Goal: Book appointment/travel/reservation

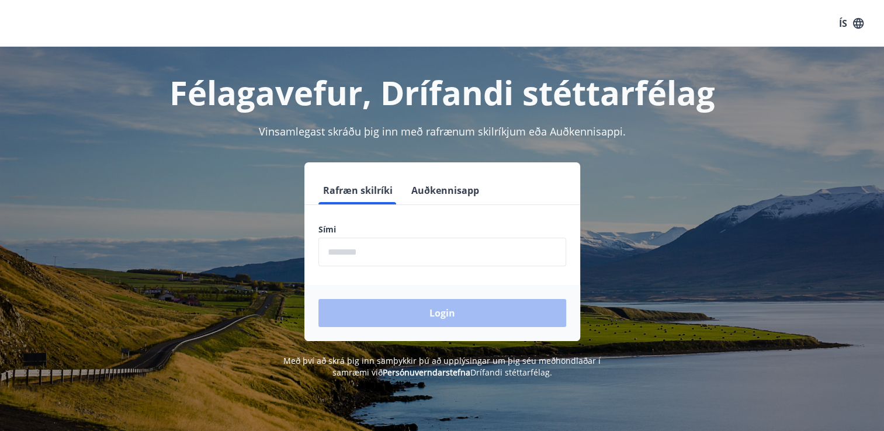
click at [354, 251] on input "phone" at bounding box center [442, 252] width 248 height 29
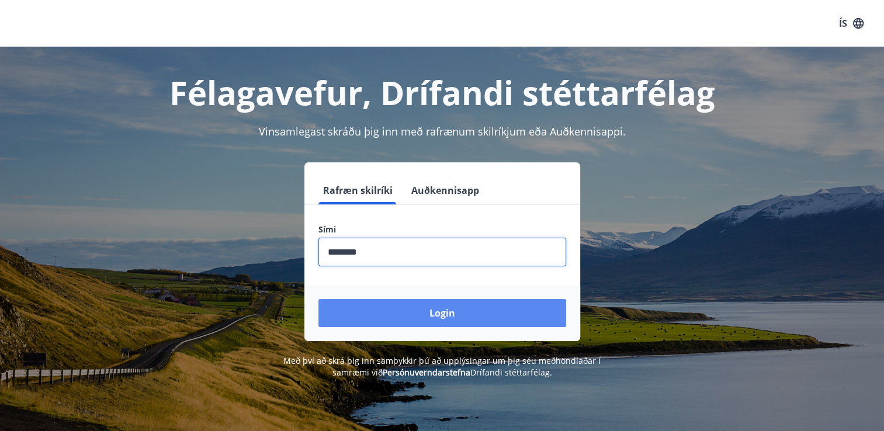
type input "********"
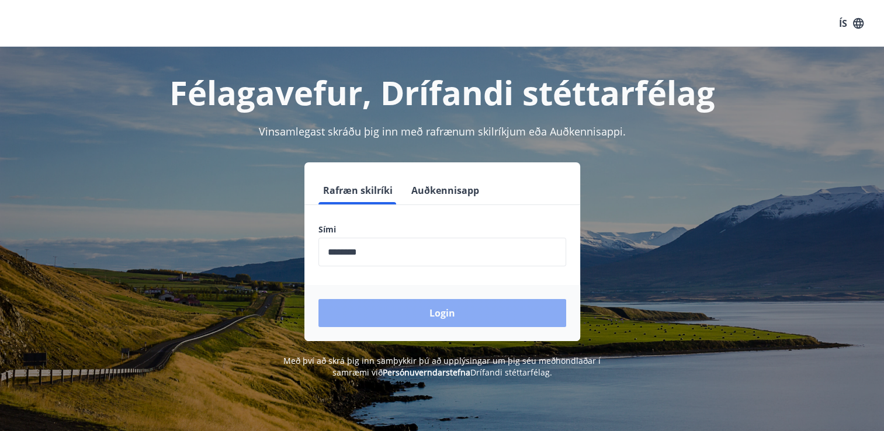
click at [440, 317] on button "Login" at bounding box center [442, 313] width 248 height 28
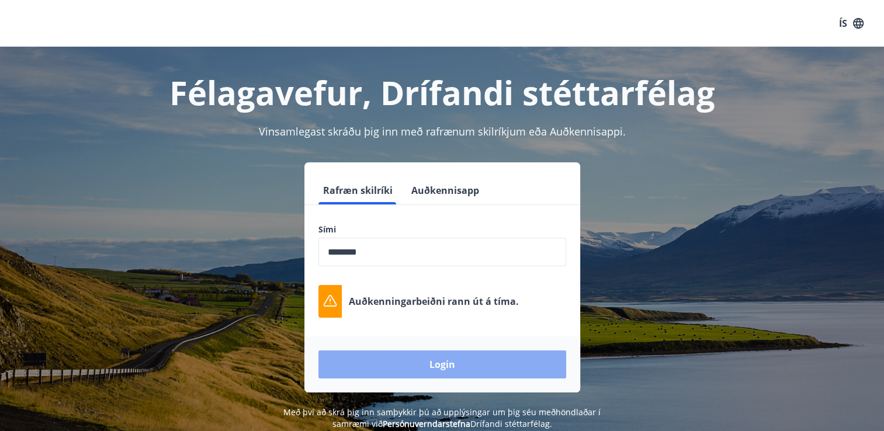
click at [444, 371] on button "Login" at bounding box center [442, 364] width 248 height 28
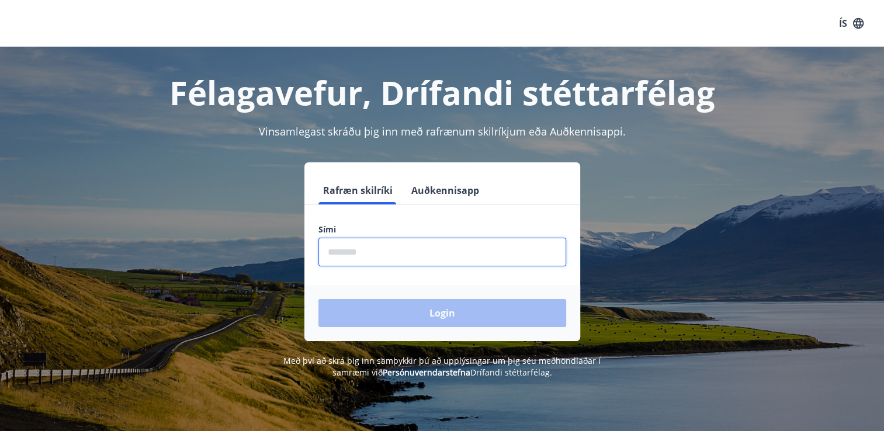
click at [390, 253] on input "phone" at bounding box center [442, 252] width 248 height 29
type input "********"
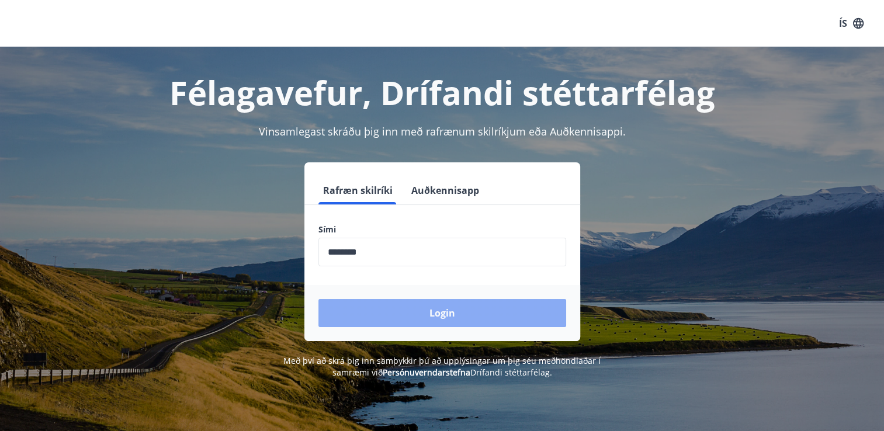
click at [437, 312] on button "Login" at bounding box center [442, 313] width 248 height 28
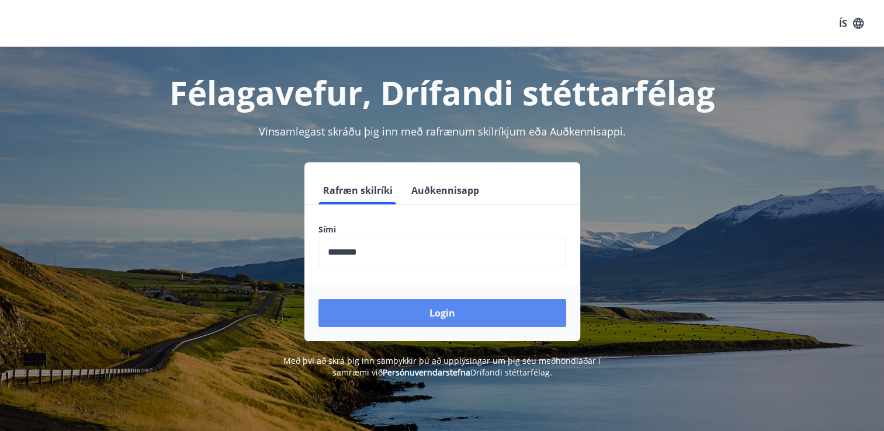
click at [437, 312] on button "Login" at bounding box center [442, 313] width 248 height 28
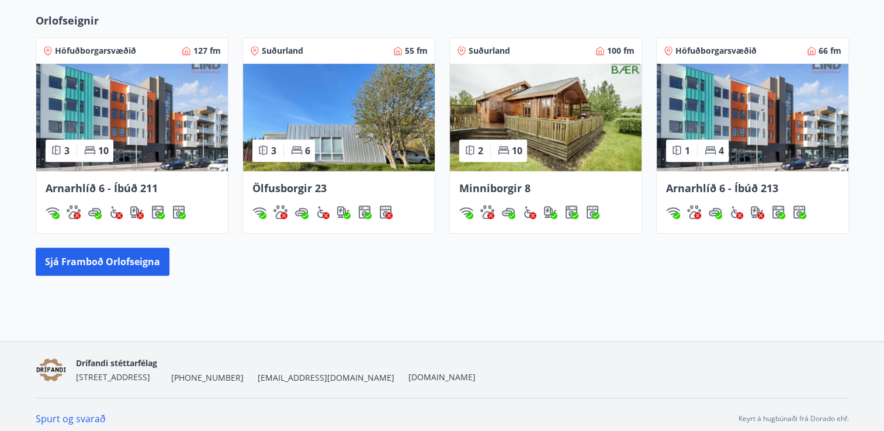
scroll to position [801, 0]
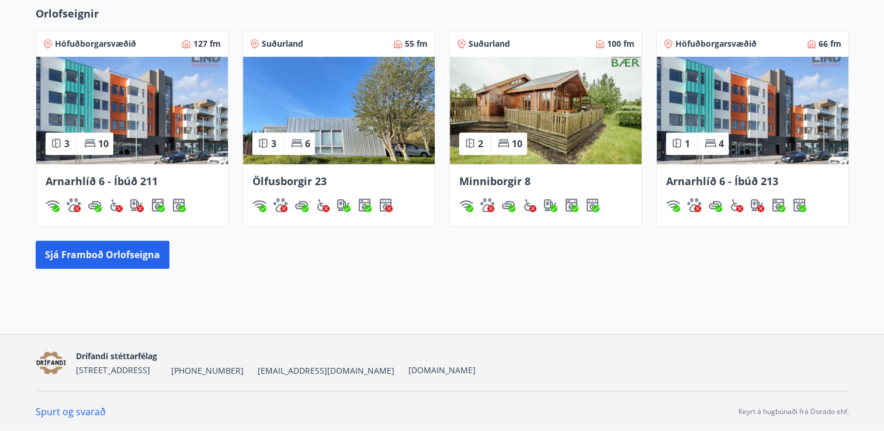
click at [145, 98] on img at bounding box center [132, 110] width 192 height 107
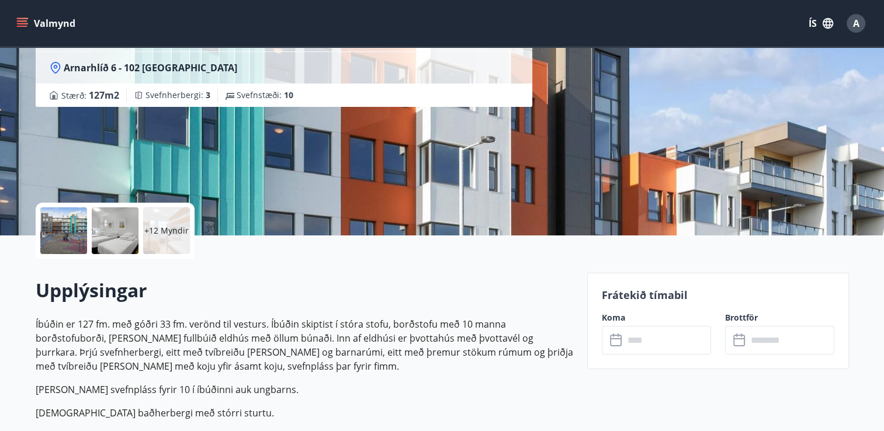
scroll to position [117, 0]
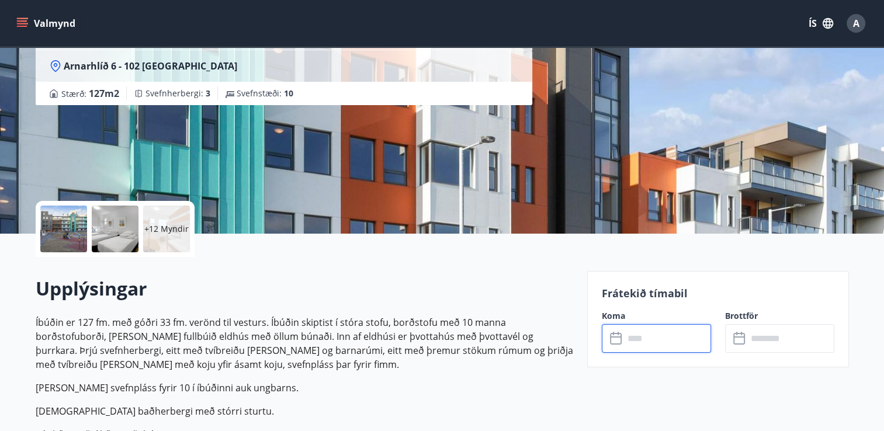
click at [652, 342] on input "text" at bounding box center [667, 338] width 87 height 29
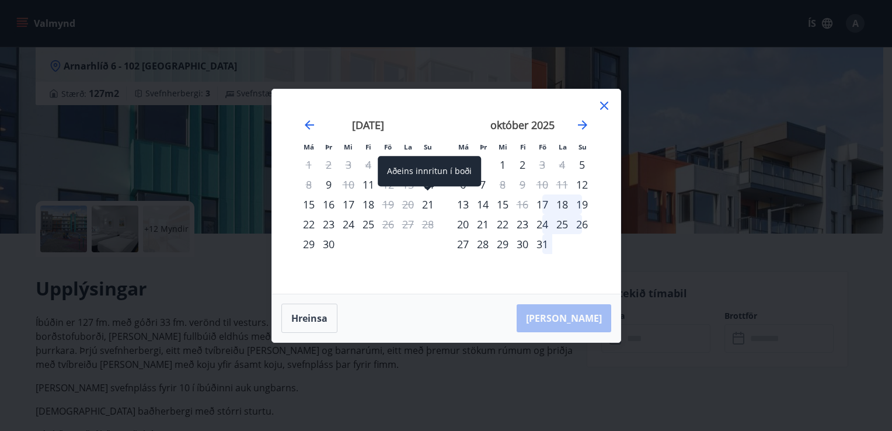
click at [429, 201] on div "21" at bounding box center [428, 204] width 20 height 20
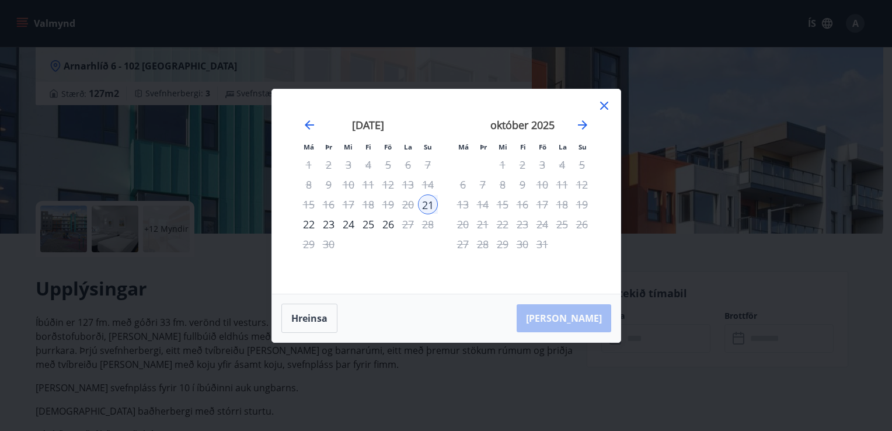
click at [345, 223] on div "24" at bounding box center [349, 224] width 20 height 20
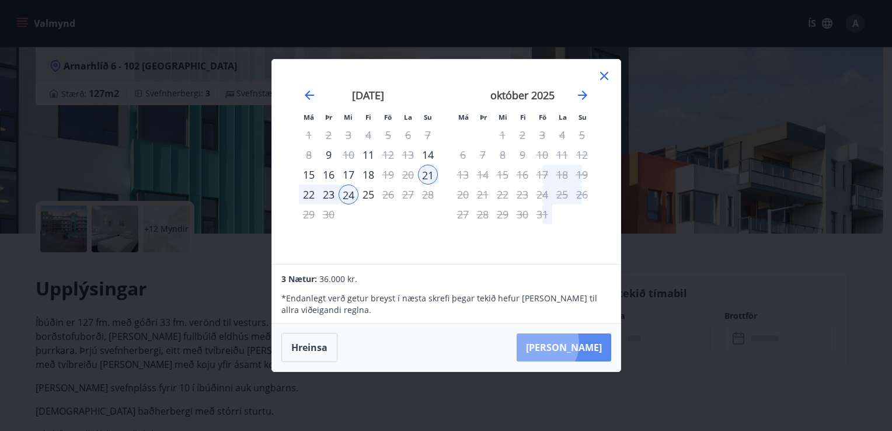
click at [575, 343] on button "Taka Frá" at bounding box center [564, 347] width 95 height 28
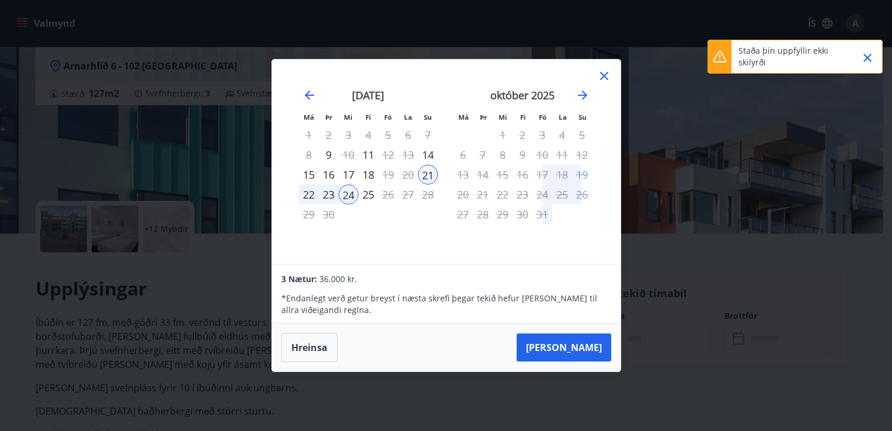
click at [868, 60] on icon "Close" at bounding box center [868, 58] width 14 height 14
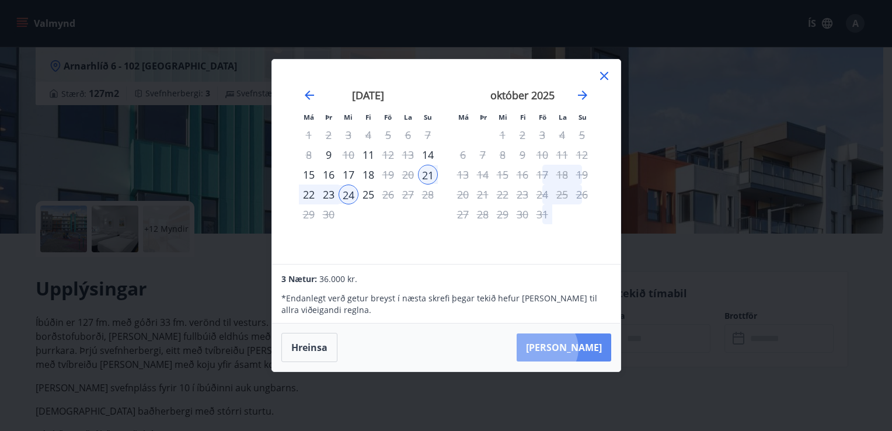
click at [582, 349] on button "Taka Frá" at bounding box center [564, 347] width 95 height 28
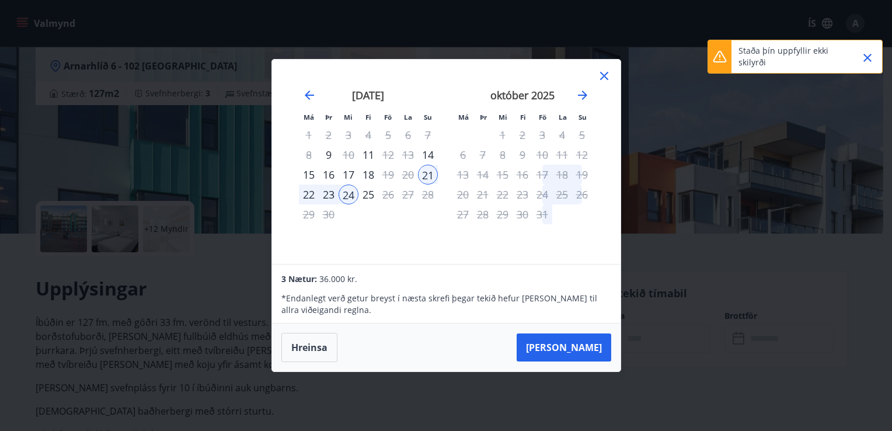
click at [869, 58] on icon "Close" at bounding box center [868, 58] width 8 height 8
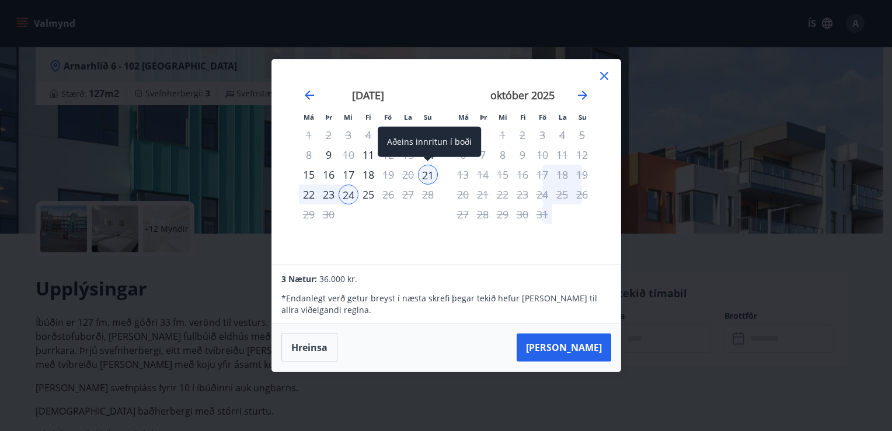
click at [425, 172] on div "21" at bounding box center [428, 175] width 20 height 20
click at [599, 71] on icon at bounding box center [604, 76] width 14 height 14
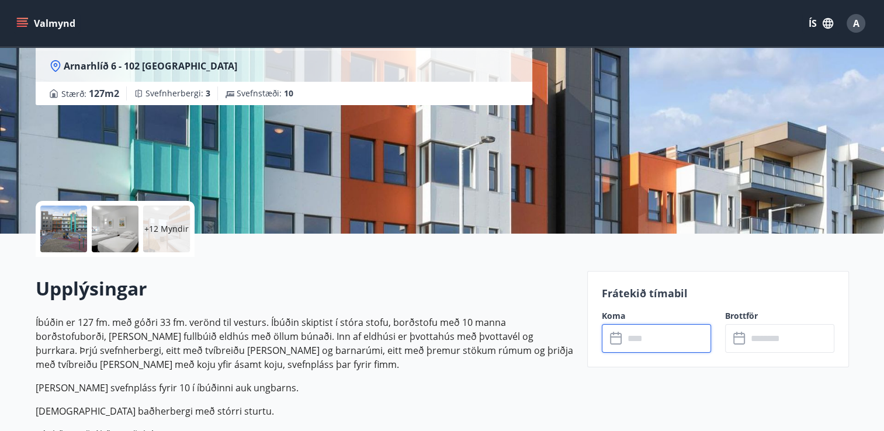
click at [651, 339] on input "text" at bounding box center [667, 338] width 87 height 29
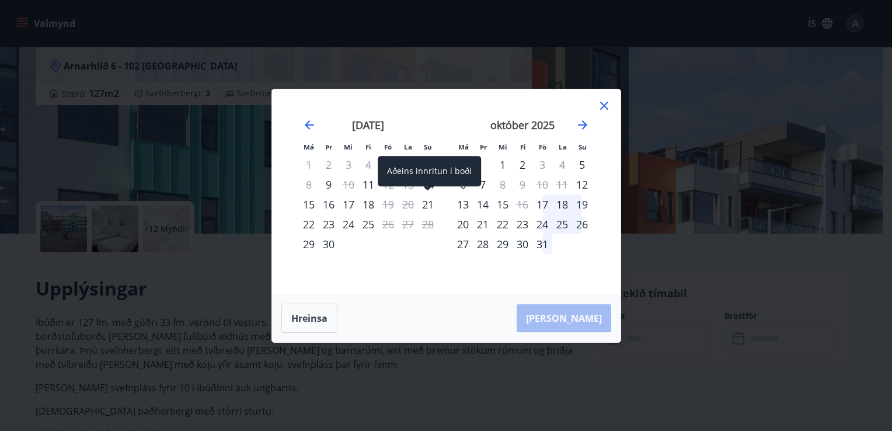
click at [424, 204] on div "21" at bounding box center [428, 204] width 20 height 20
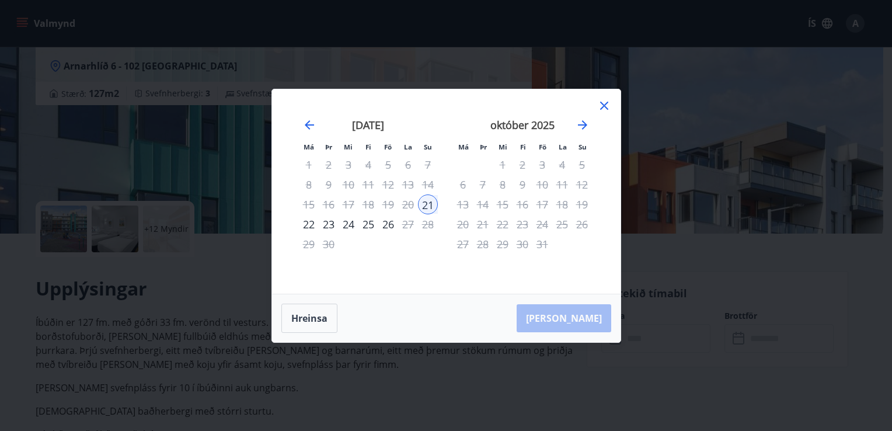
click at [351, 220] on div "24" at bounding box center [349, 224] width 20 height 20
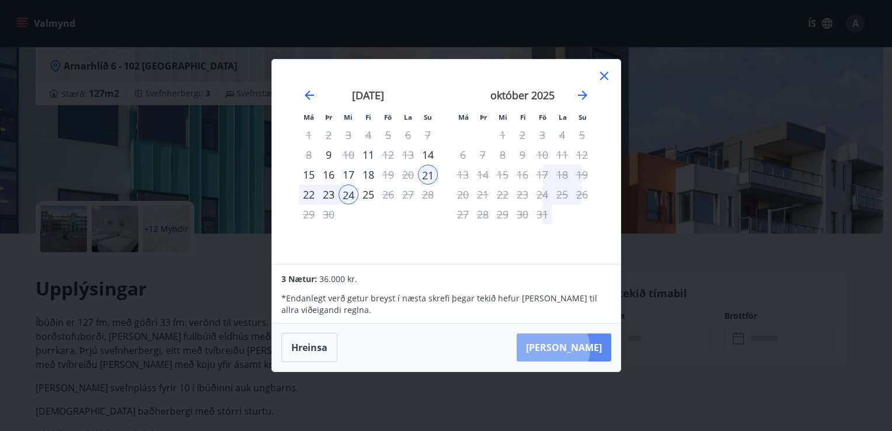
click at [589, 349] on button "Taka Frá" at bounding box center [564, 347] width 95 height 28
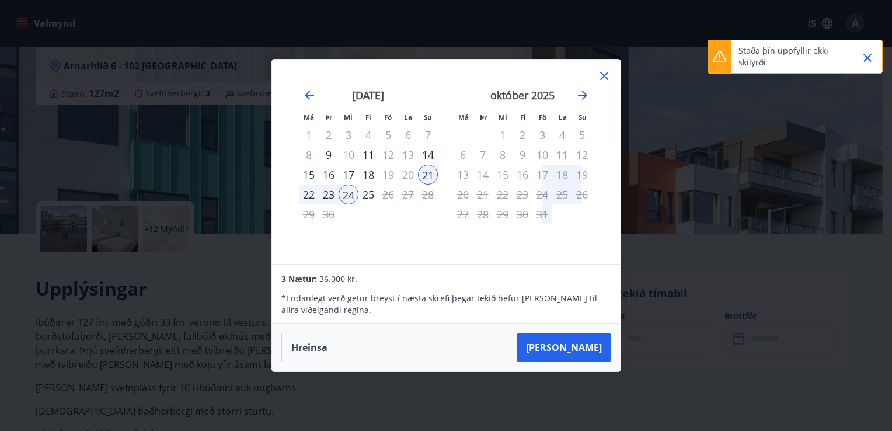
click at [865, 59] on icon "Close" at bounding box center [868, 58] width 14 height 14
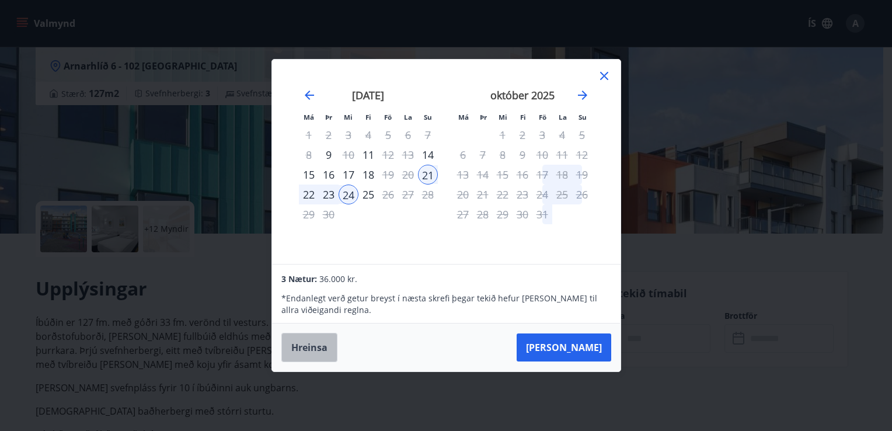
click at [319, 347] on button "Hreinsa" at bounding box center [309, 347] width 56 height 29
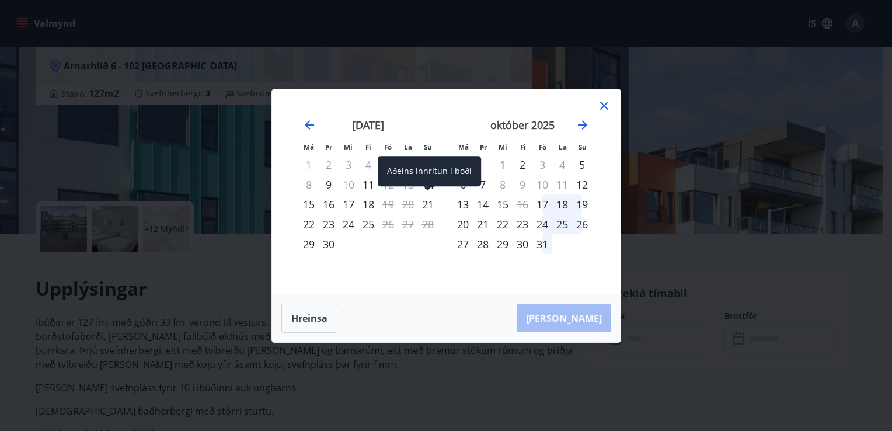
click at [426, 202] on div "21" at bounding box center [428, 204] width 20 height 20
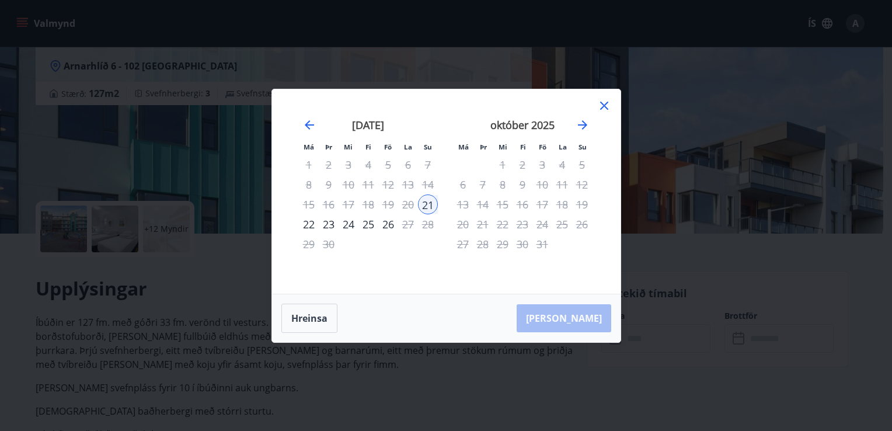
click at [350, 222] on div "24" at bounding box center [349, 224] width 20 height 20
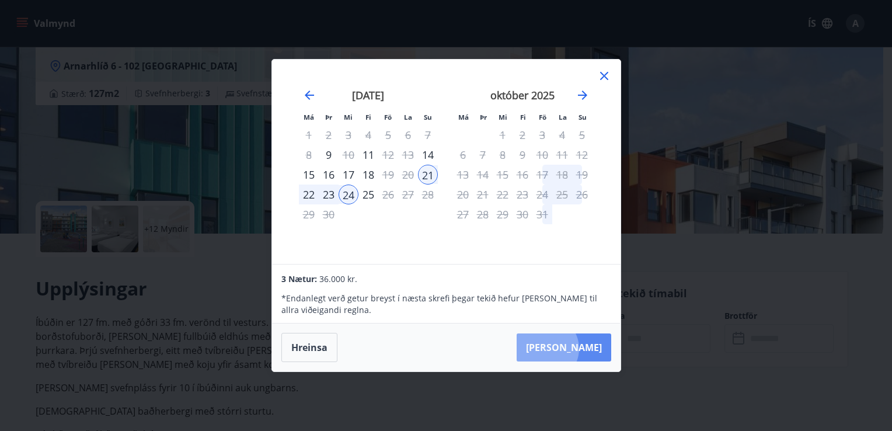
click at [583, 349] on button "Taka Frá" at bounding box center [564, 347] width 95 height 28
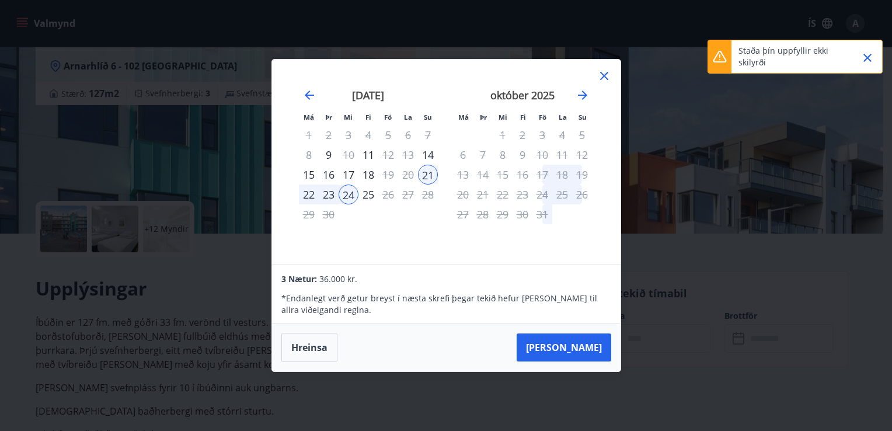
click at [864, 61] on icon "Close" at bounding box center [868, 58] width 14 height 14
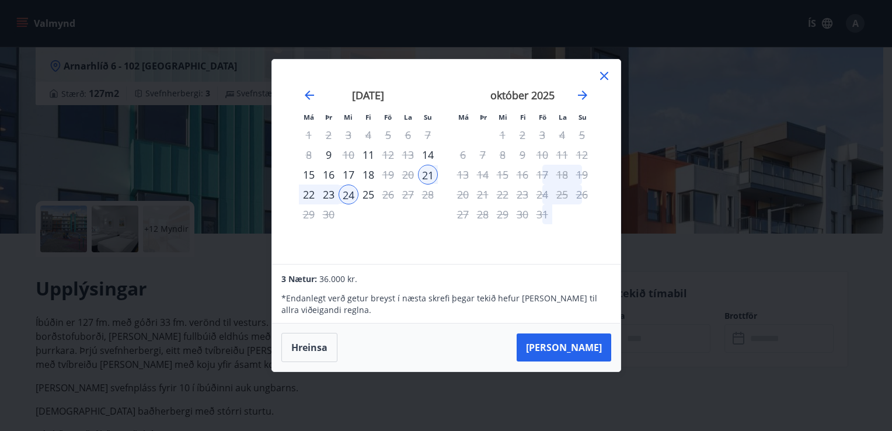
click at [853, 22] on div "Má Þr Mi Fi Fö La Su Má Þr Mi Fi Fö La Su ágúst 2025 1 2 3 4 5 6 7 8 9 10 11 12…" at bounding box center [446, 215] width 892 height 431
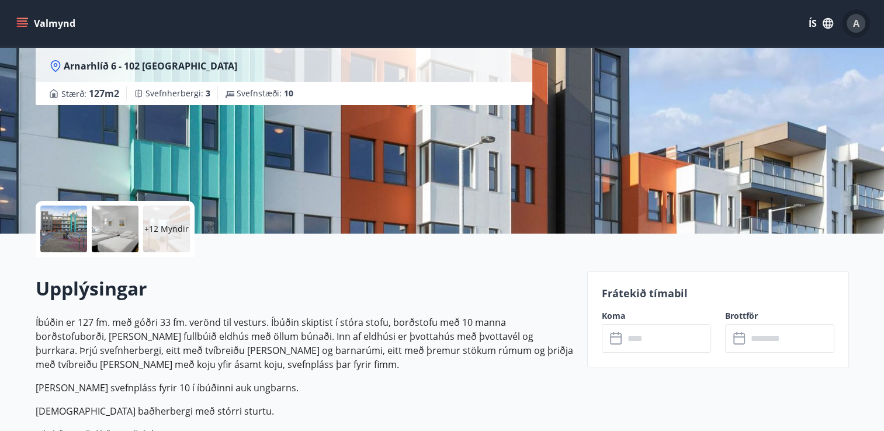
click at [853, 22] on span "A" at bounding box center [856, 23] width 6 height 13
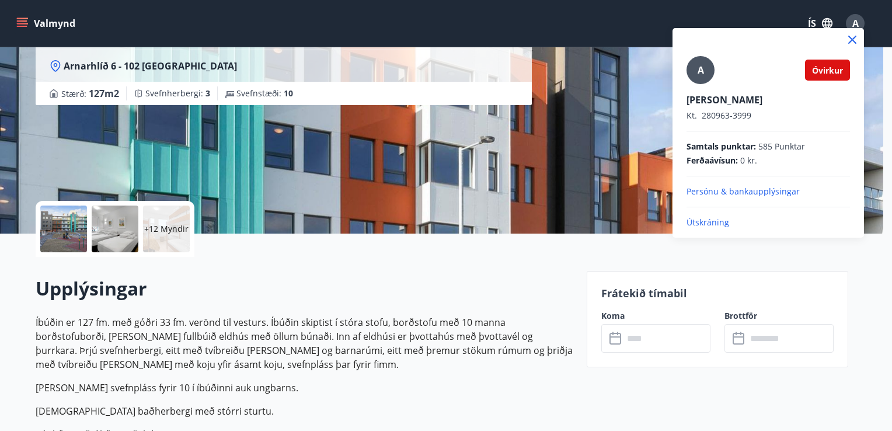
click at [850, 41] on icon at bounding box center [853, 40] width 8 height 8
